Goal: Task Accomplishment & Management: Complete application form

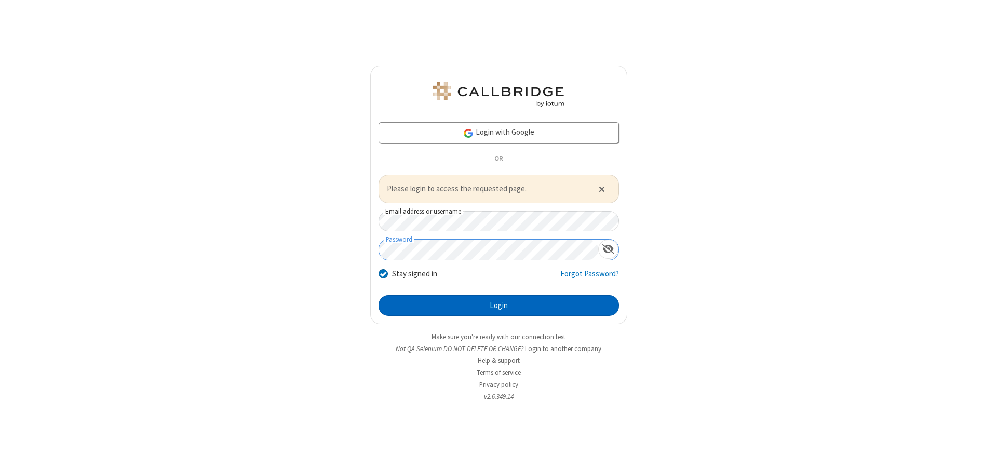
click at [498, 305] on button "Login" at bounding box center [498, 305] width 240 height 21
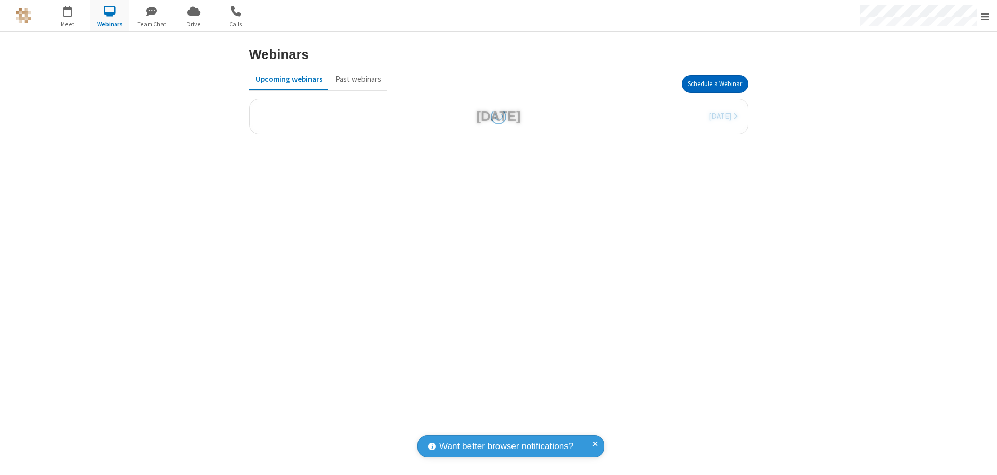
click at [714, 84] on button "Schedule a Webinar" at bounding box center [715, 84] width 66 height 18
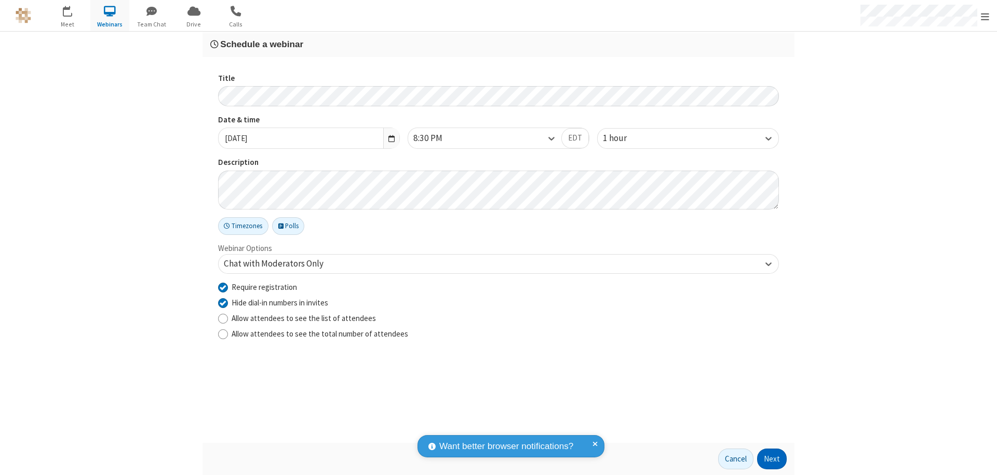
click at [772, 459] on button "Next" at bounding box center [772, 459] width 30 height 21
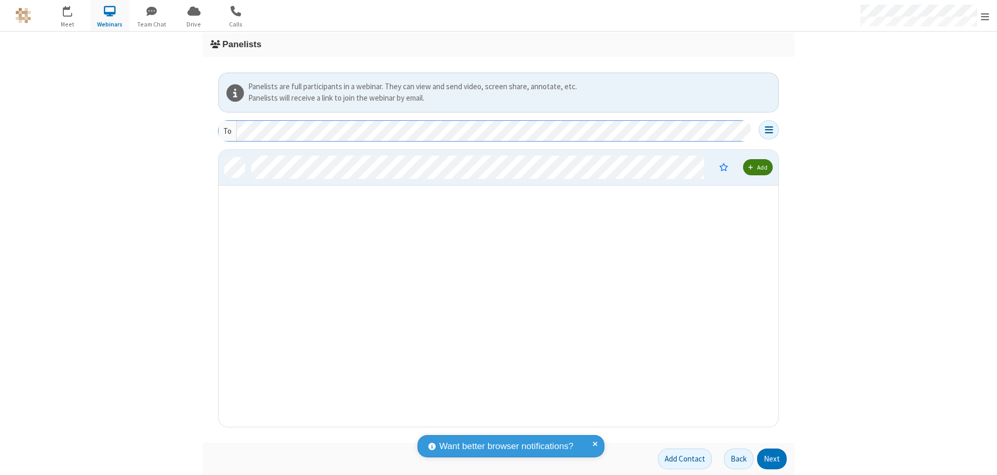
scroll to position [269, 552]
click at [772, 459] on button "Next" at bounding box center [772, 459] width 30 height 21
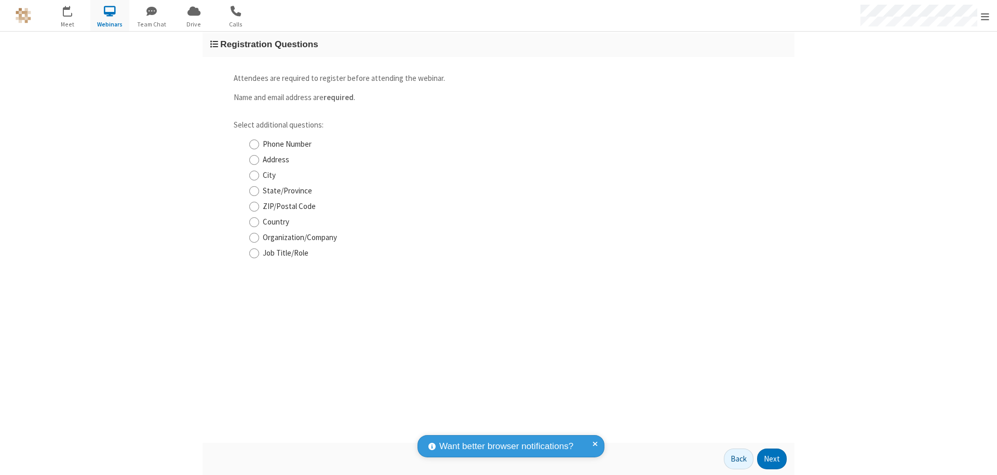
click at [254, 144] on input "Phone Number" at bounding box center [254, 144] width 10 height 11
checkbox input "true"
